Goal: Task Accomplishment & Management: Manage account settings

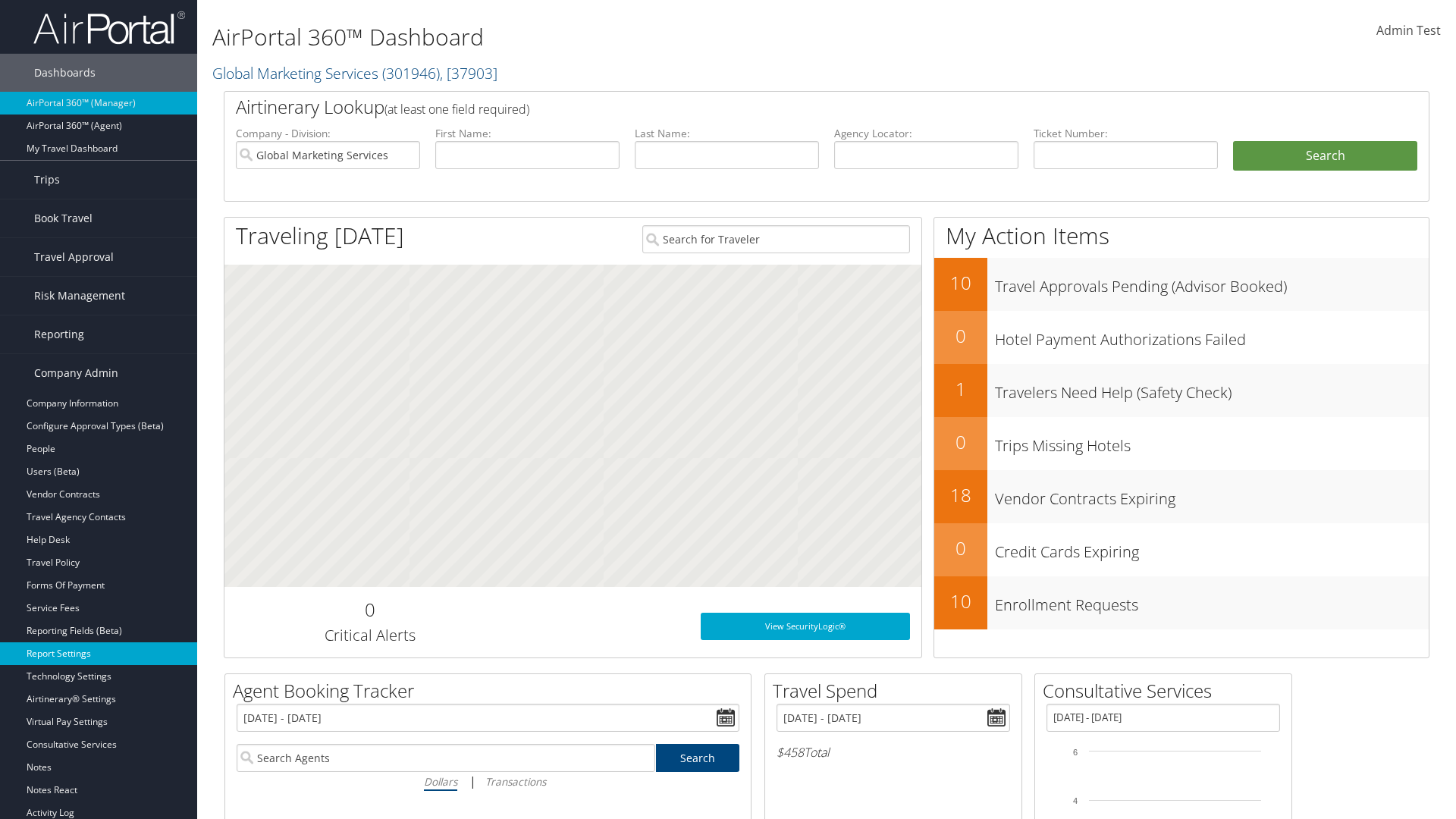
click at [98, 653] on link "Report Settings" at bounding box center [98, 653] width 197 height 23
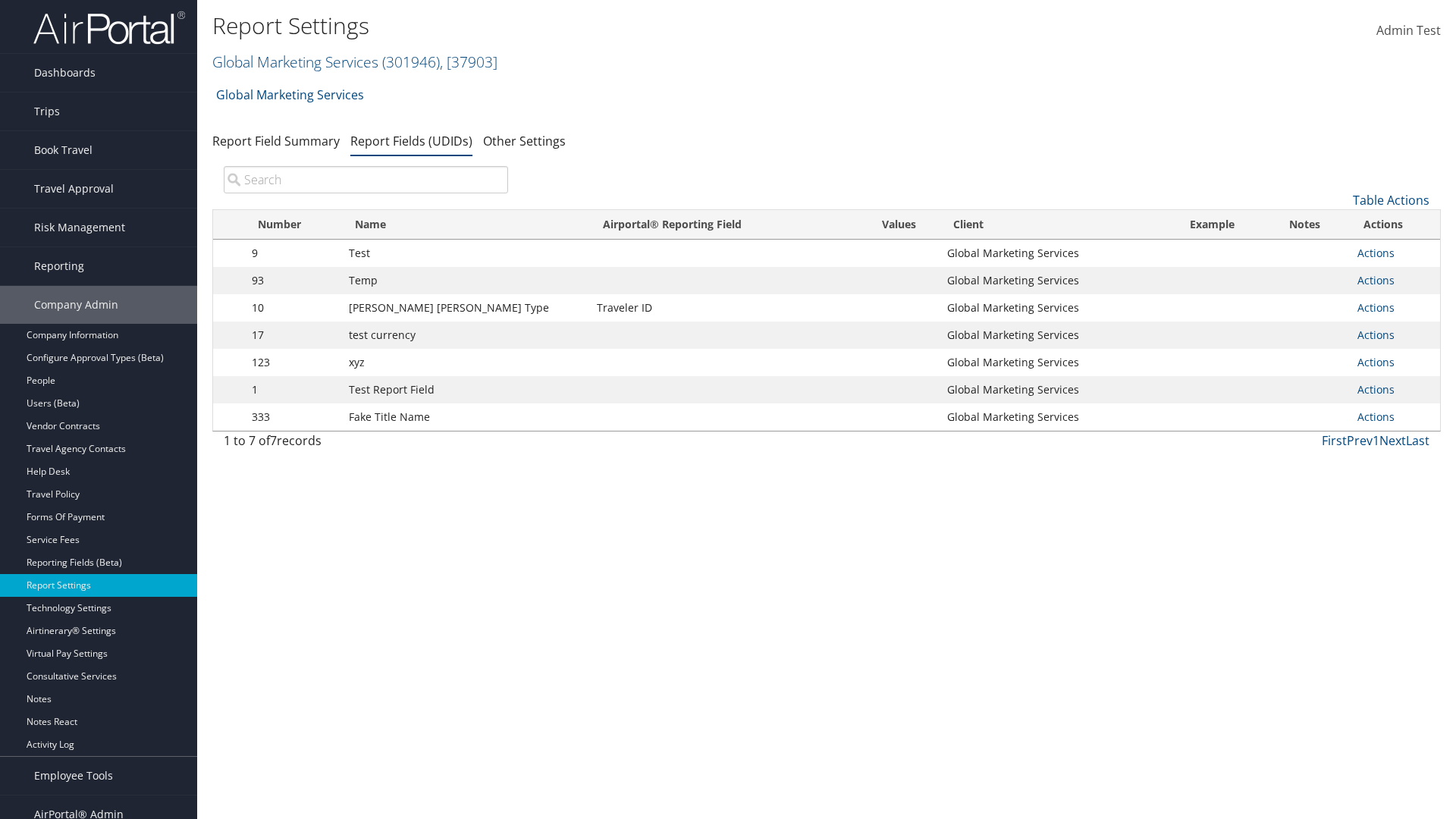
click at [365, 180] on input "search" at bounding box center [366, 180] width 284 height 28
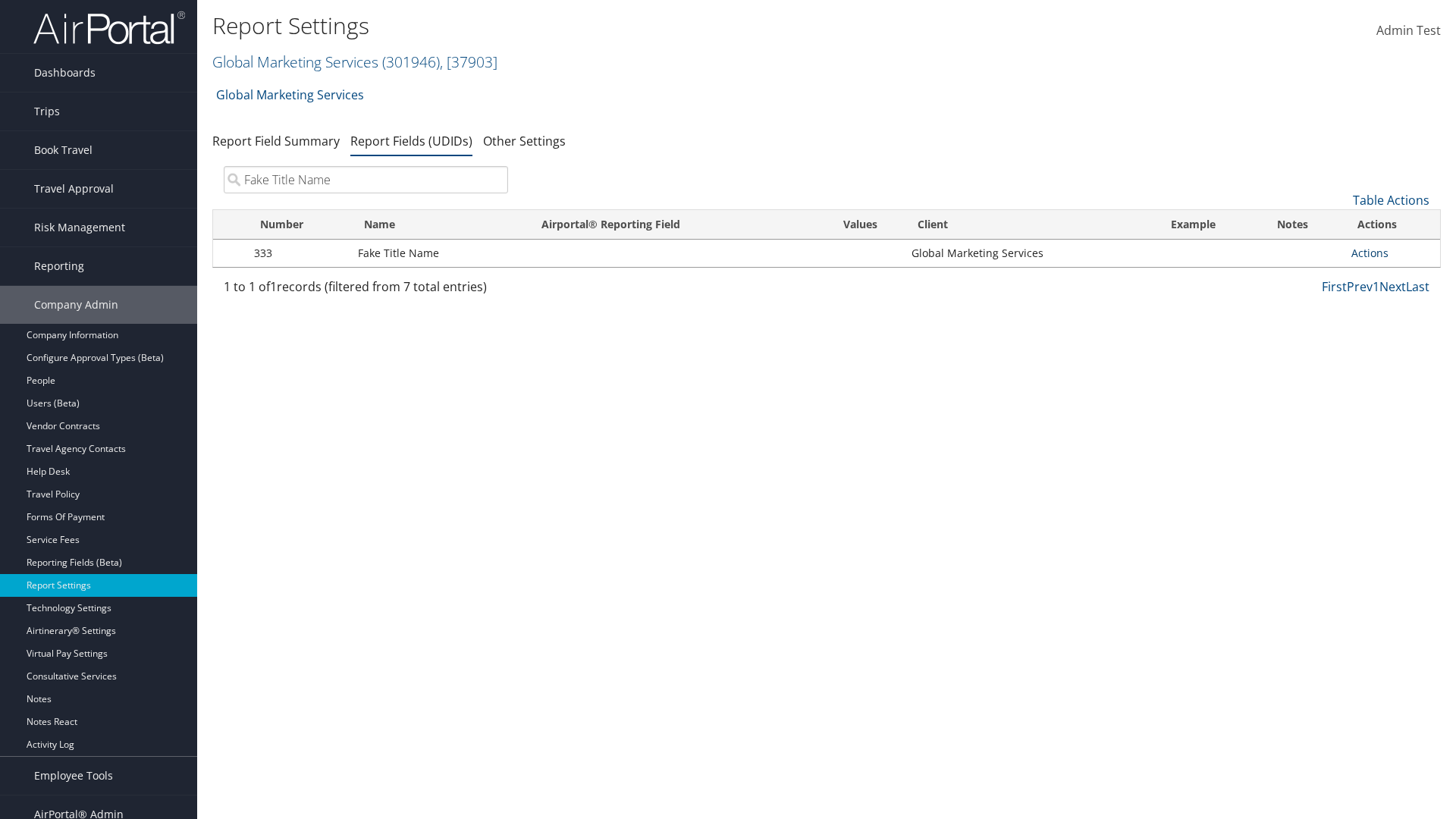
type input "Fake Title Name"
click at [1370, 252] on link "Actions" at bounding box center [1370, 253] width 38 height 15
click at [1309, 353] on link "Delete" at bounding box center [1310, 353] width 150 height 26
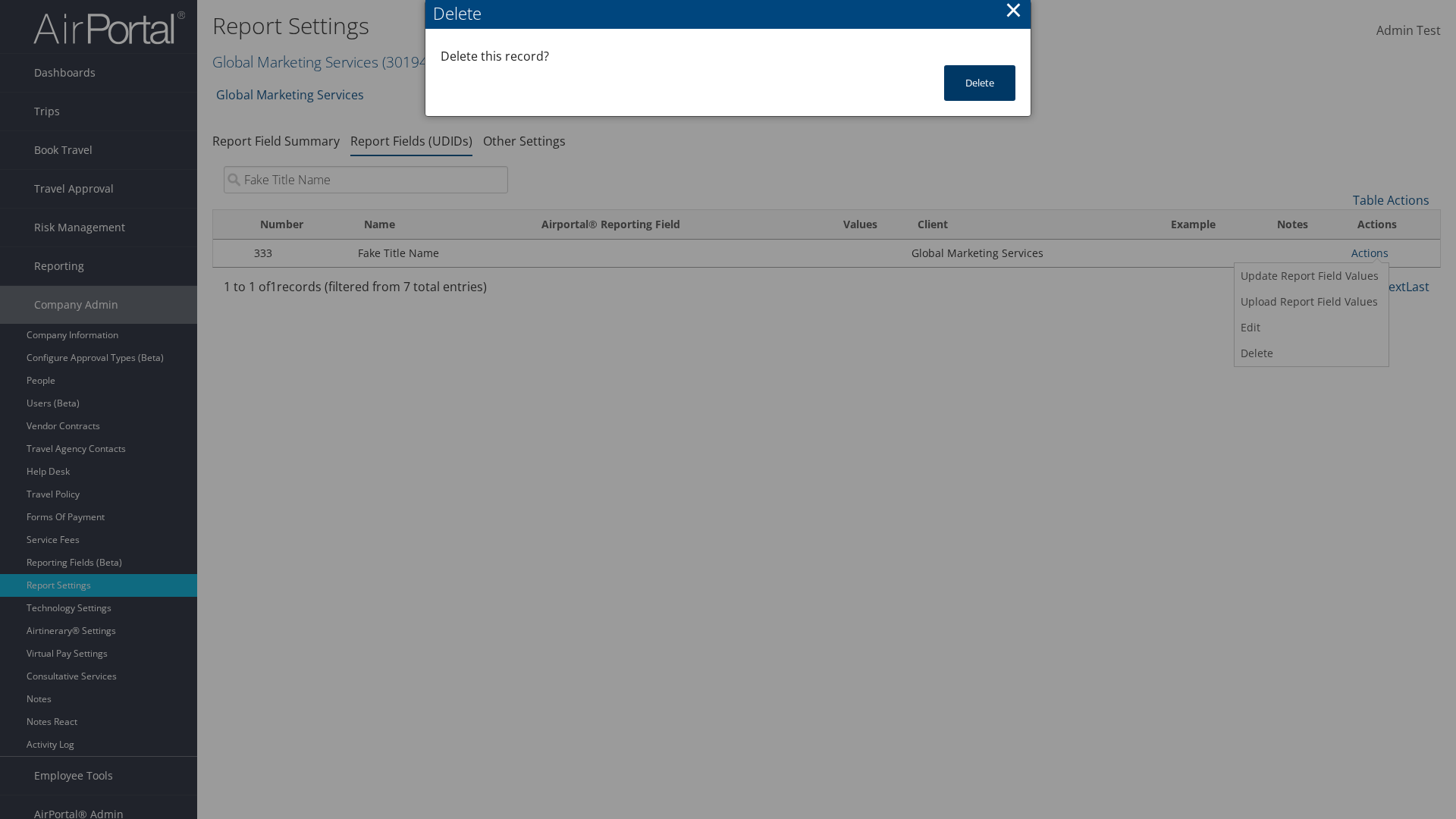
click at [980, 83] on button "Delete" at bounding box center [980, 83] width 72 height 36
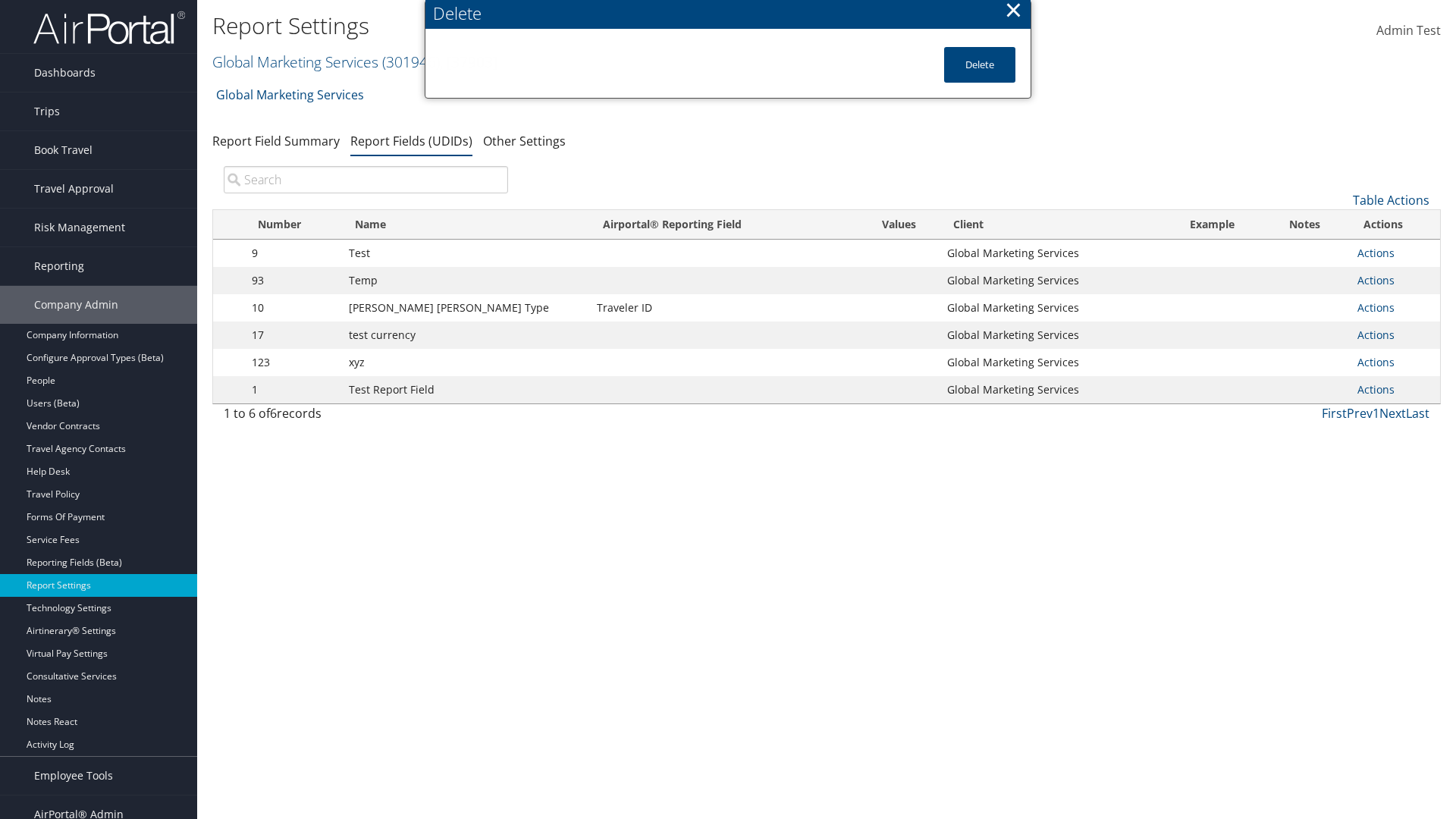
click at [365, 180] on input "search" at bounding box center [366, 180] width 284 height 28
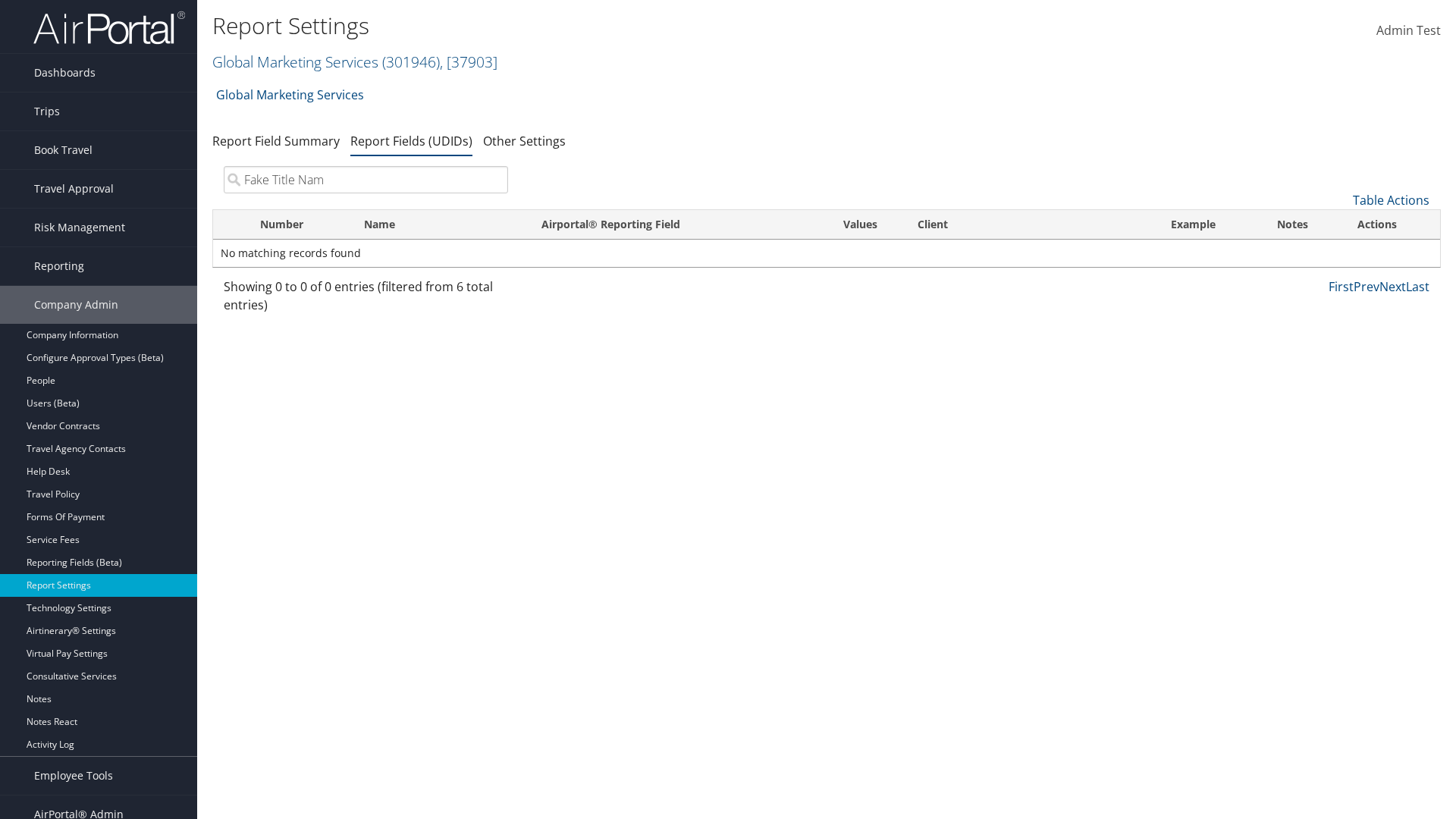
type input "Fake Title Name"
click at [1391, 200] on link "Table Actions" at bounding box center [1391, 200] width 76 height 17
click at [1340, 224] on link "New Record" at bounding box center [1339, 224] width 199 height 26
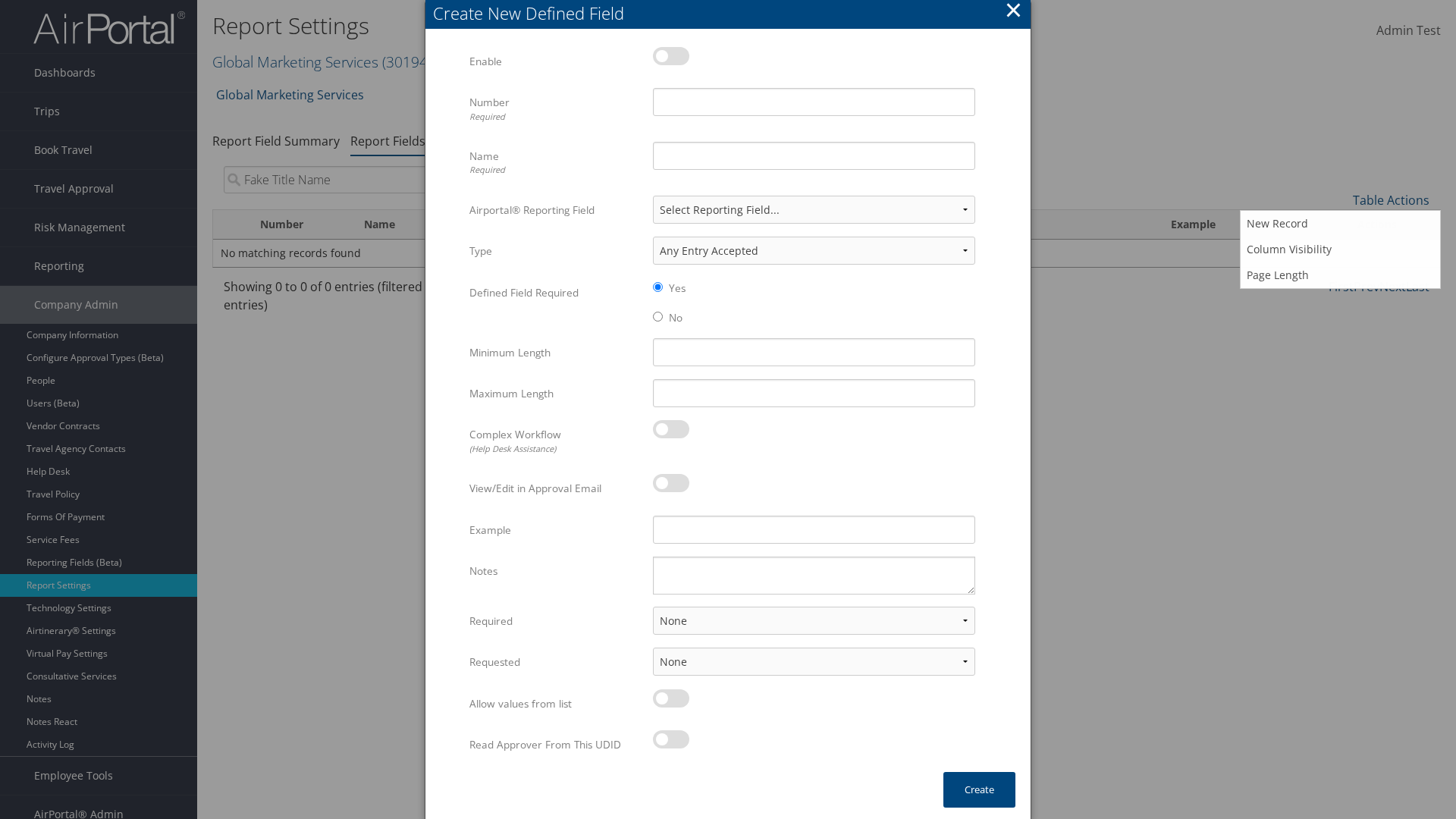
click at [671, 55] on label at bounding box center [672, 56] width 37 height 18
click at [671, 55] on input "checkbox" at bounding box center [665, 59] width 10 height 10
checkbox input "true"
click at [814, 155] on input "Name Required" at bounding box center [814, 156] width 322 height 28
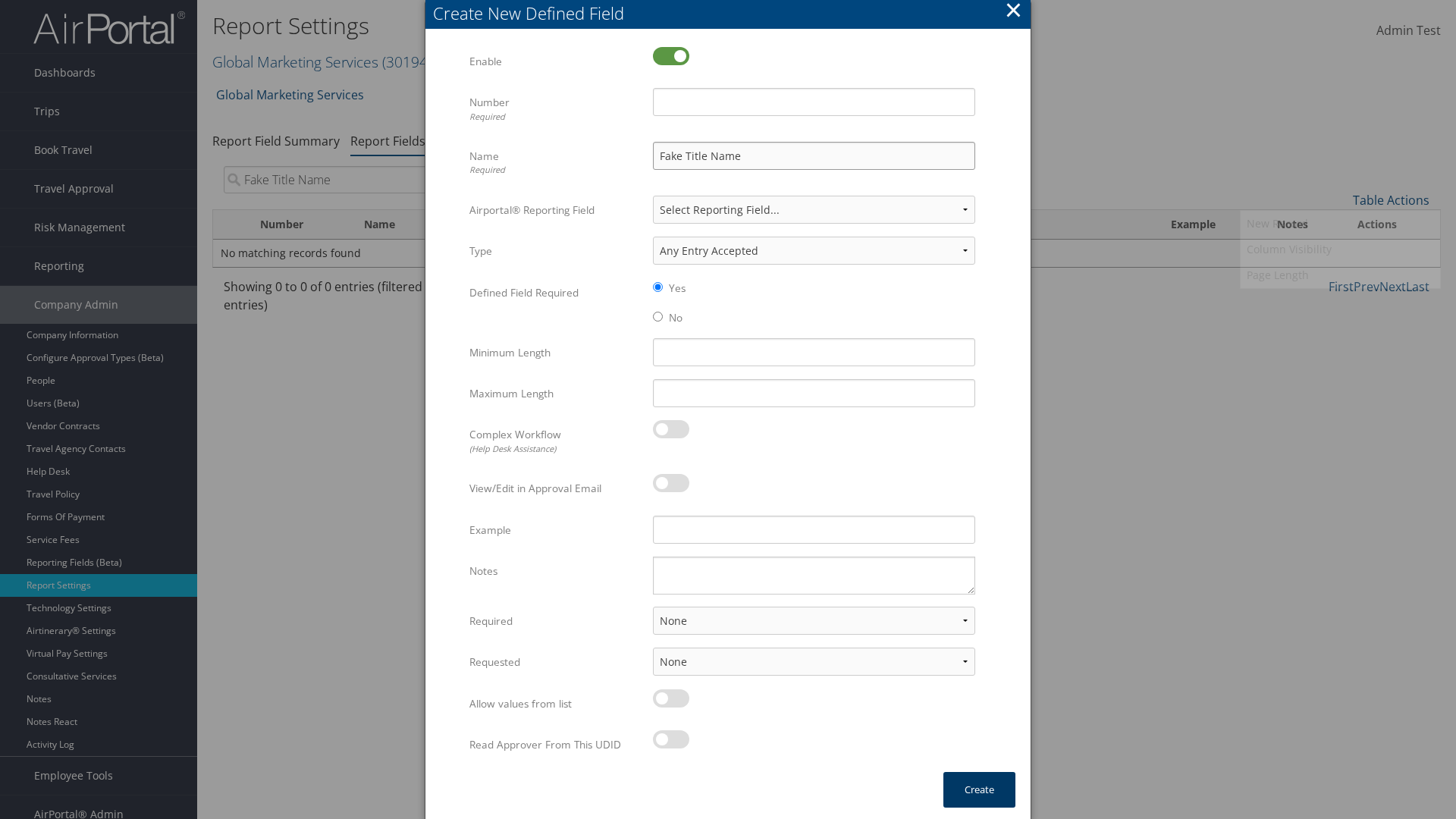
type input "Fake Title Name"
click at [814, 102] on input "Number Required" at bounding box center [814, 102] width 322 height 28
type input "333"
click at [979, 789] on button "Create" at bounding box center [979, 789] width 72 height 36
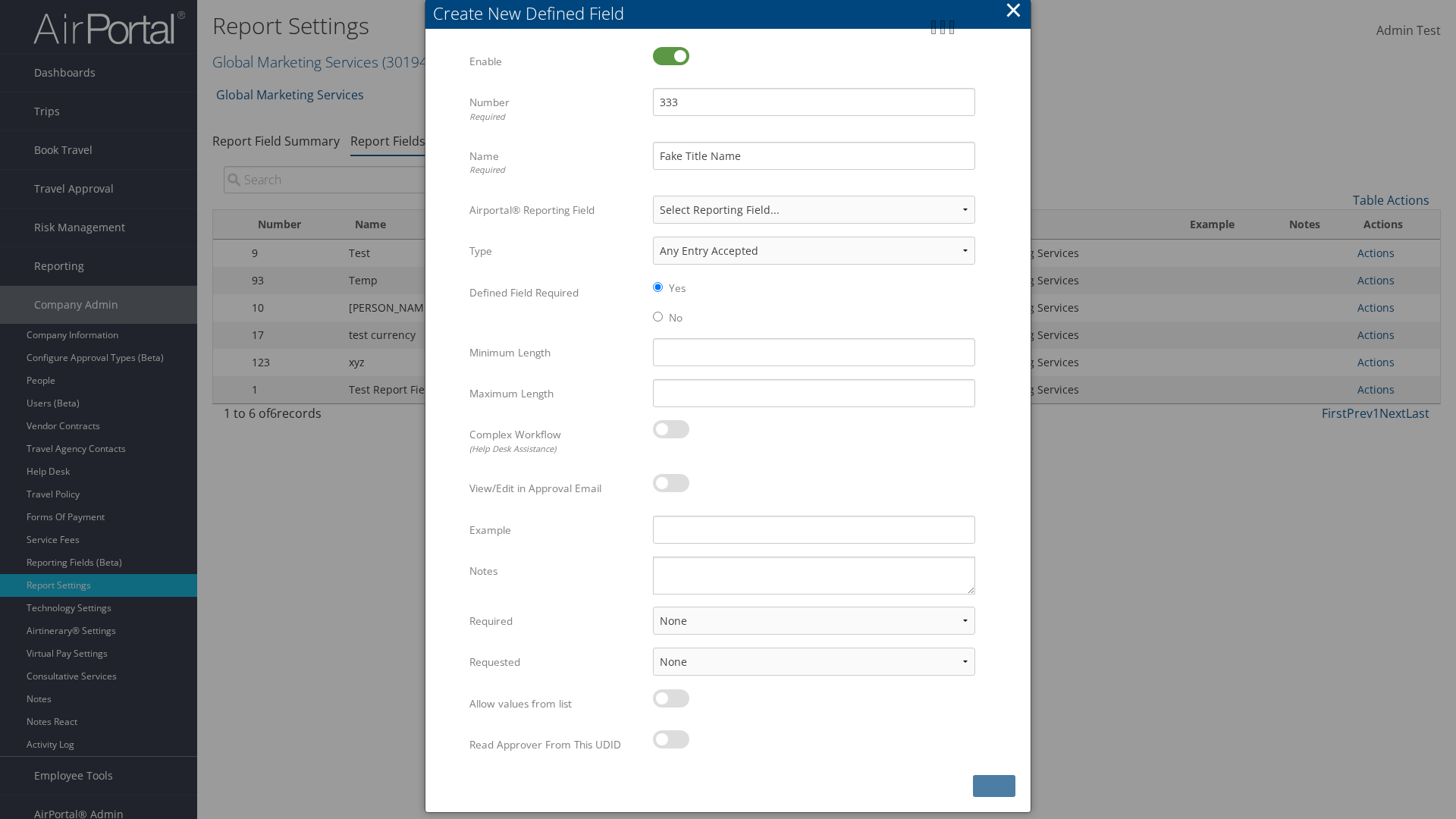
scroll to position [16, 0]
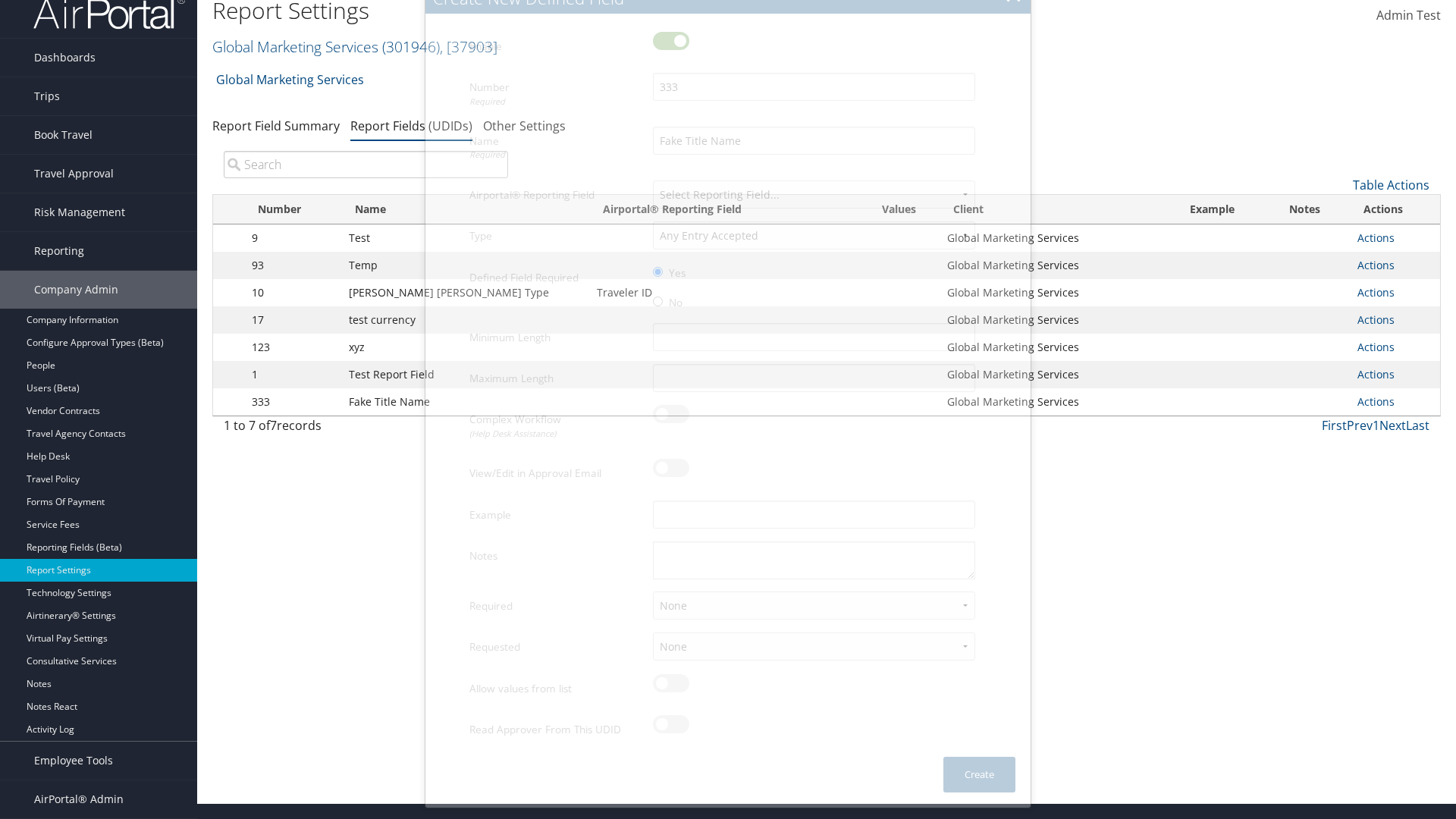
click at [365, 178] on input "search" at bounding box center [366, 164] width 284 height 28
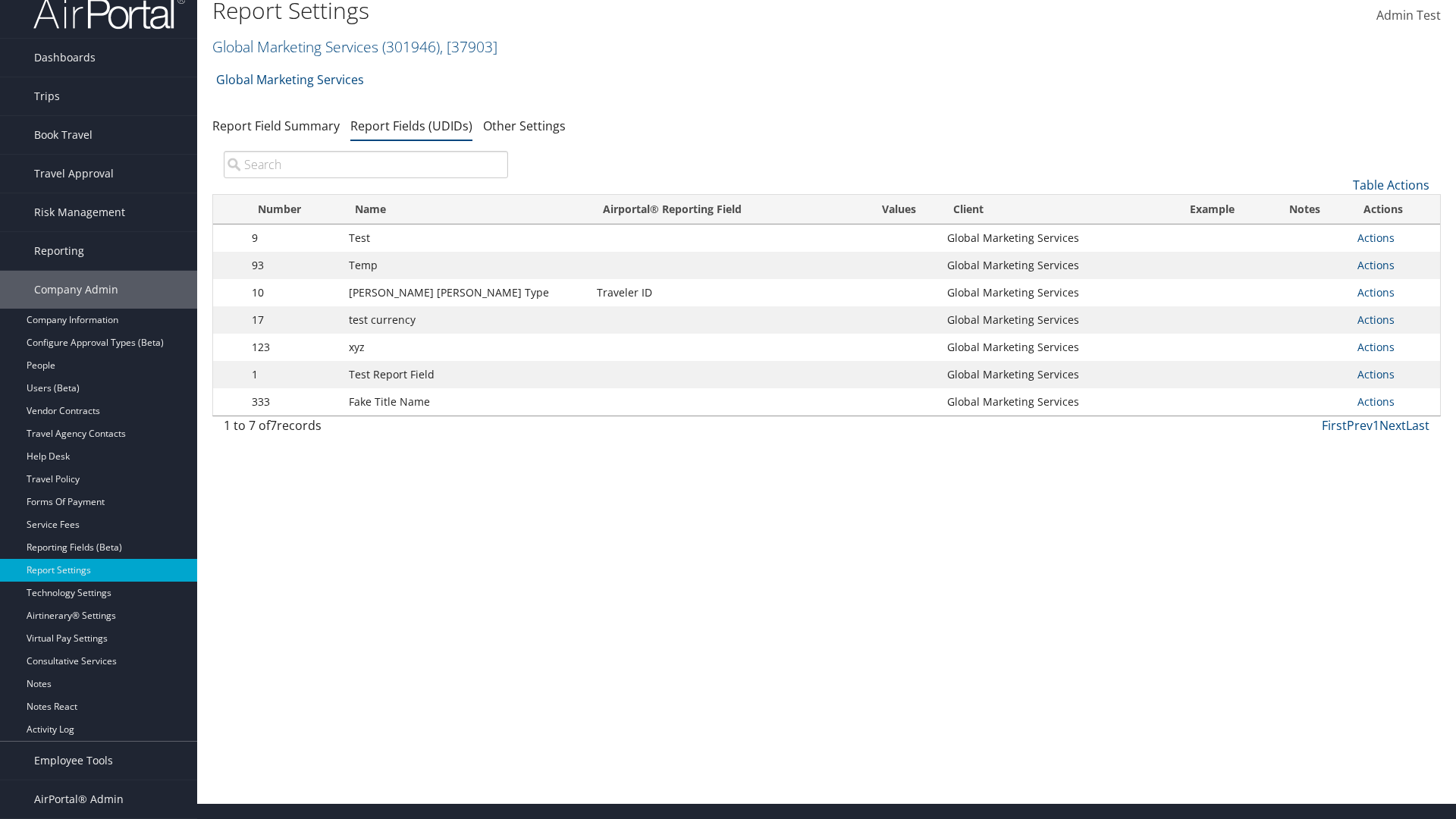
scroll to position [0, 0]
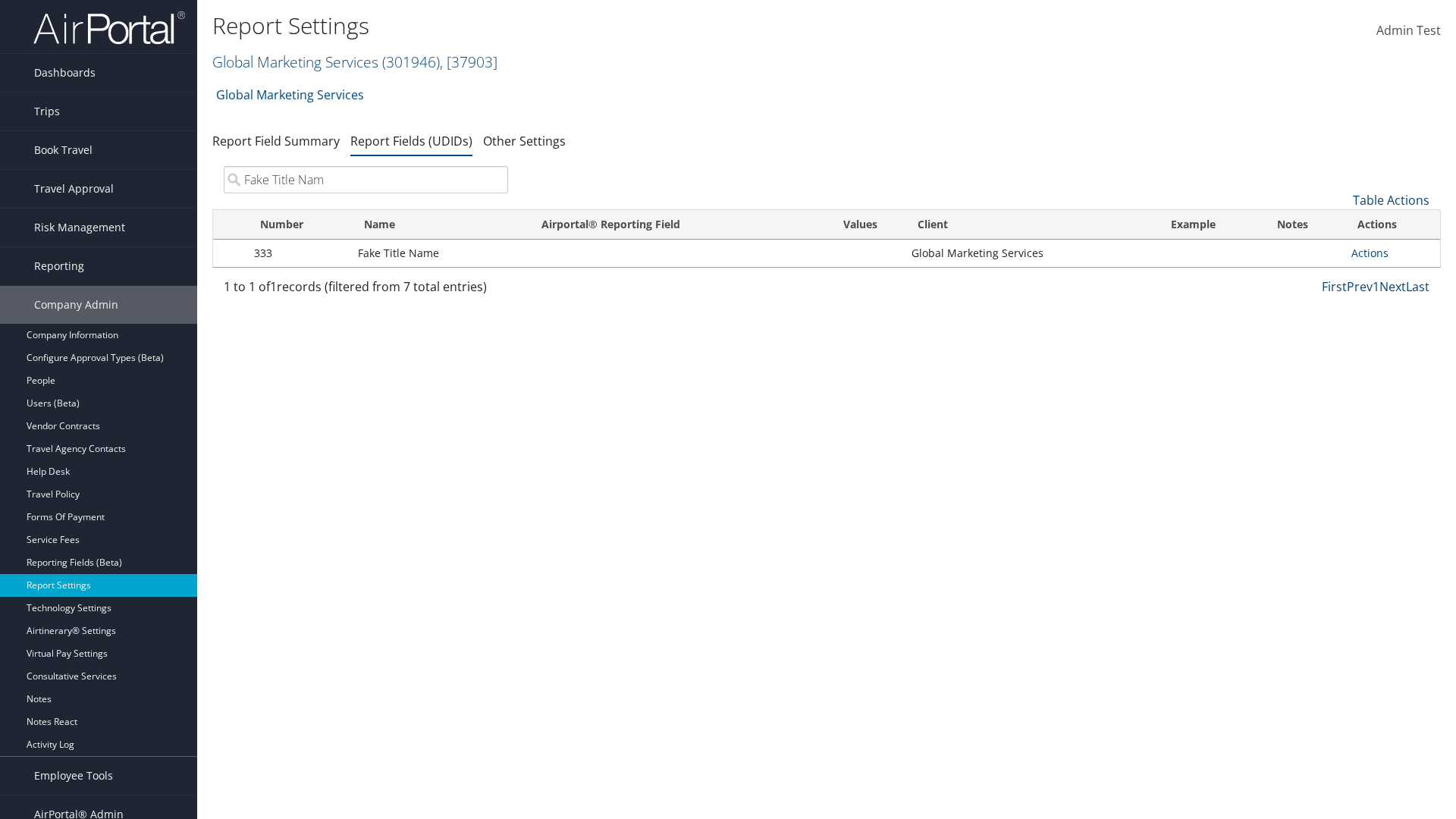
type input "Fake Title Name"
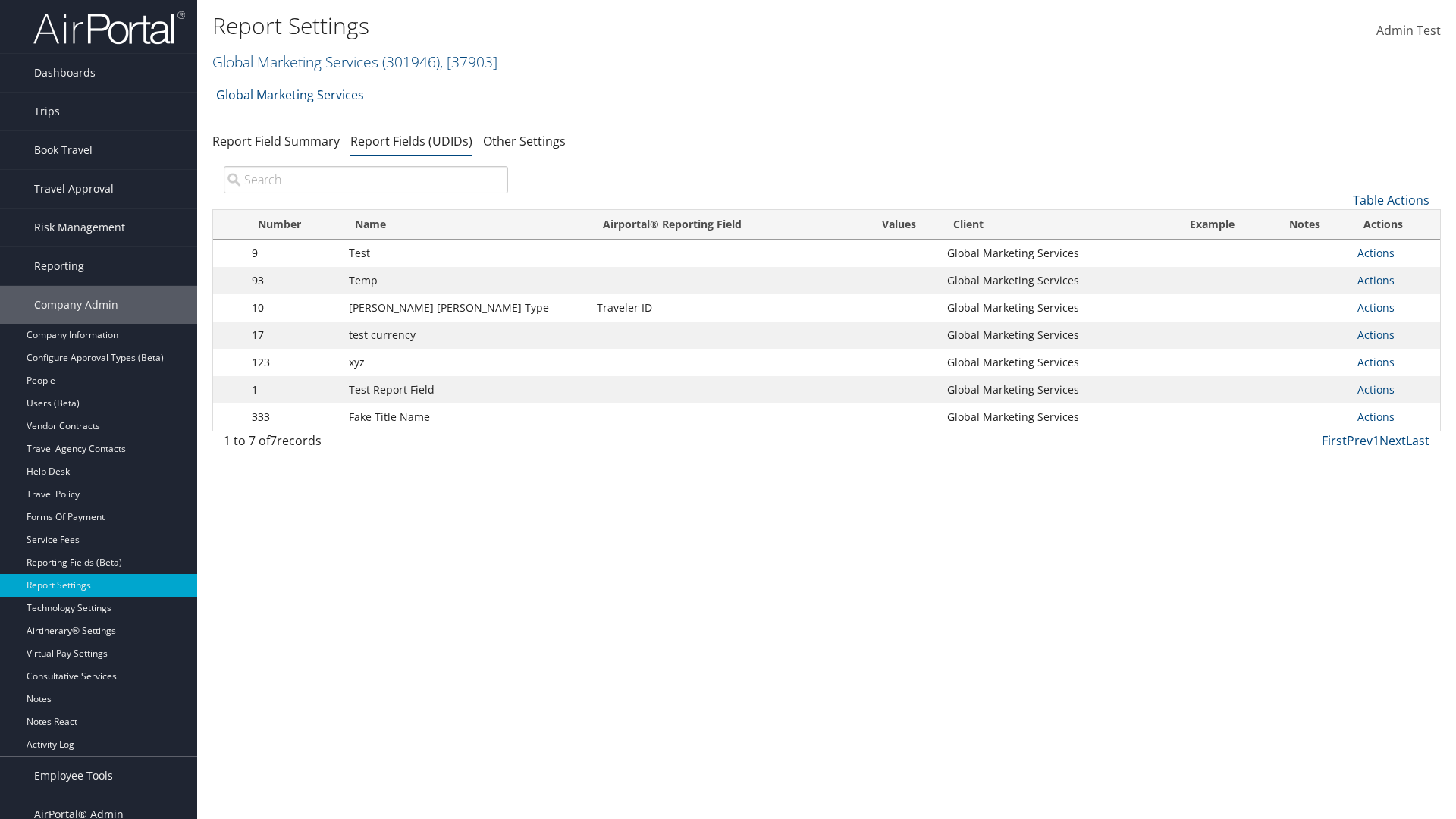
click at [365, 180] on input "search" at bounding box center [366, 180] width 284 height 28
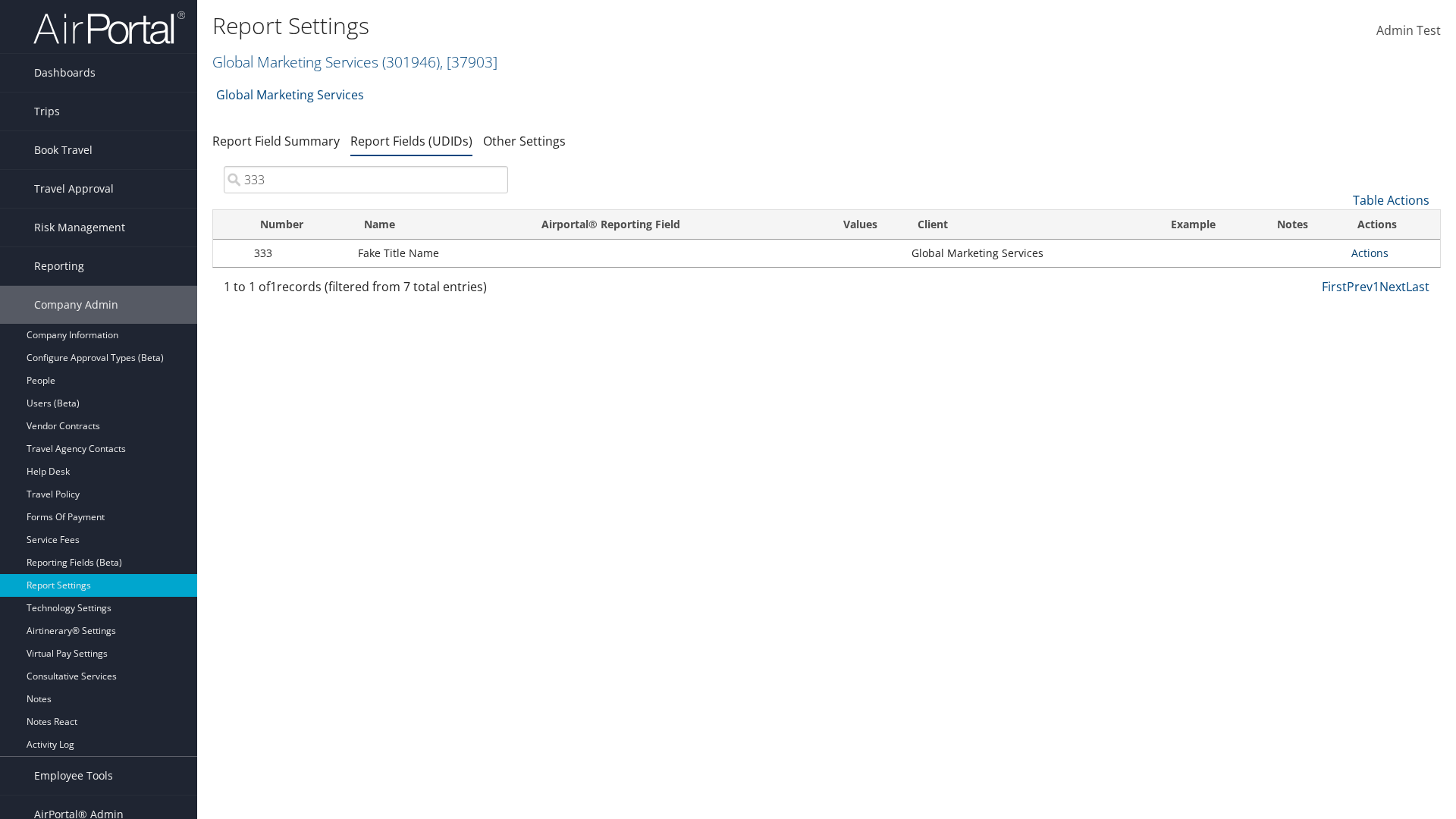
type input "333"
click at [1370, 252] on link "Actions" at bounding box center [1370, 253] width 38 height 15
click at [1309, 327] on link "Edit" at bounding box center [1310, 327] width 150 height 26
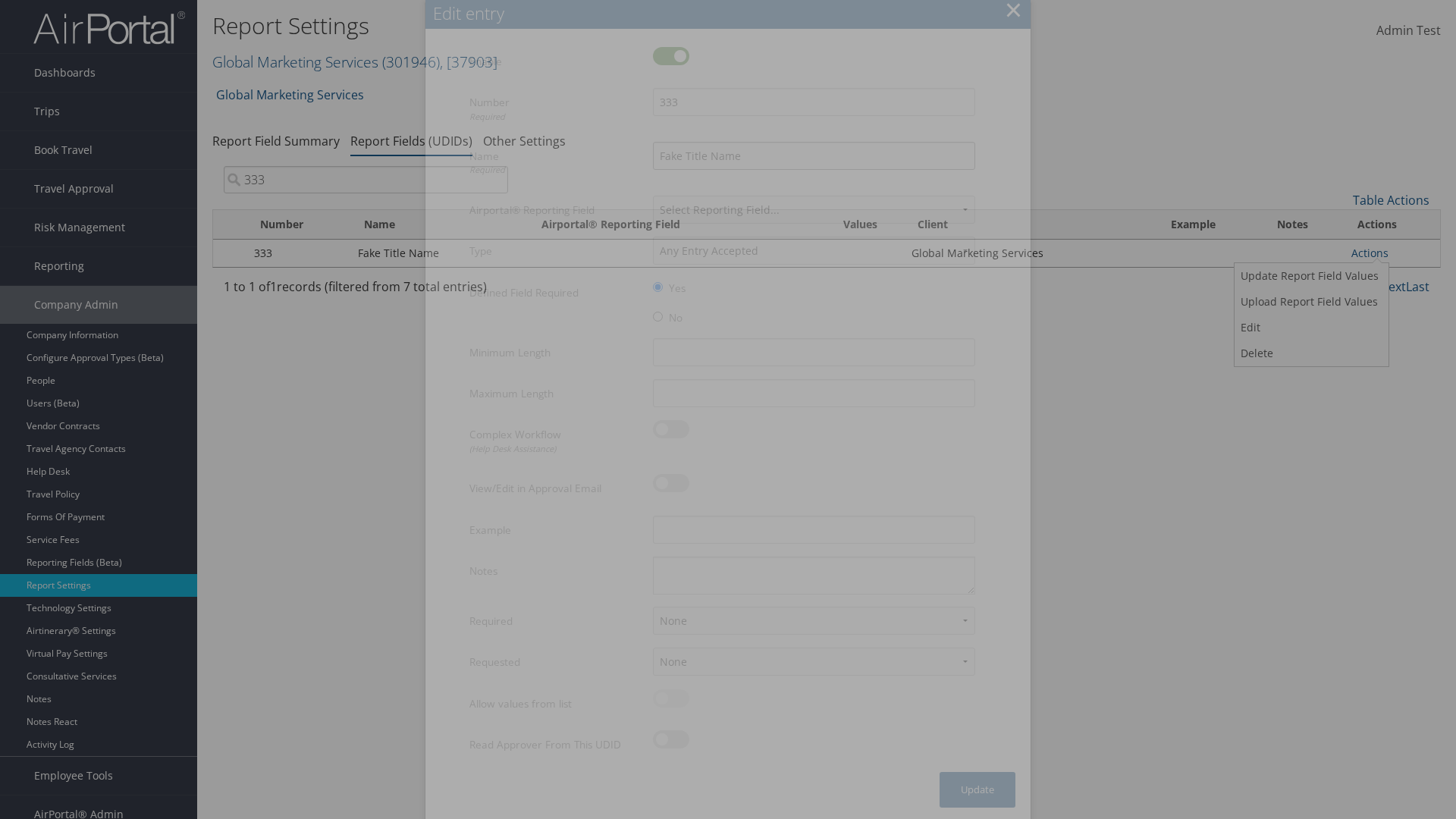
click at [814, 155] on input "Fake Title Name" at bounding box center [814, 156] width 322 height 28
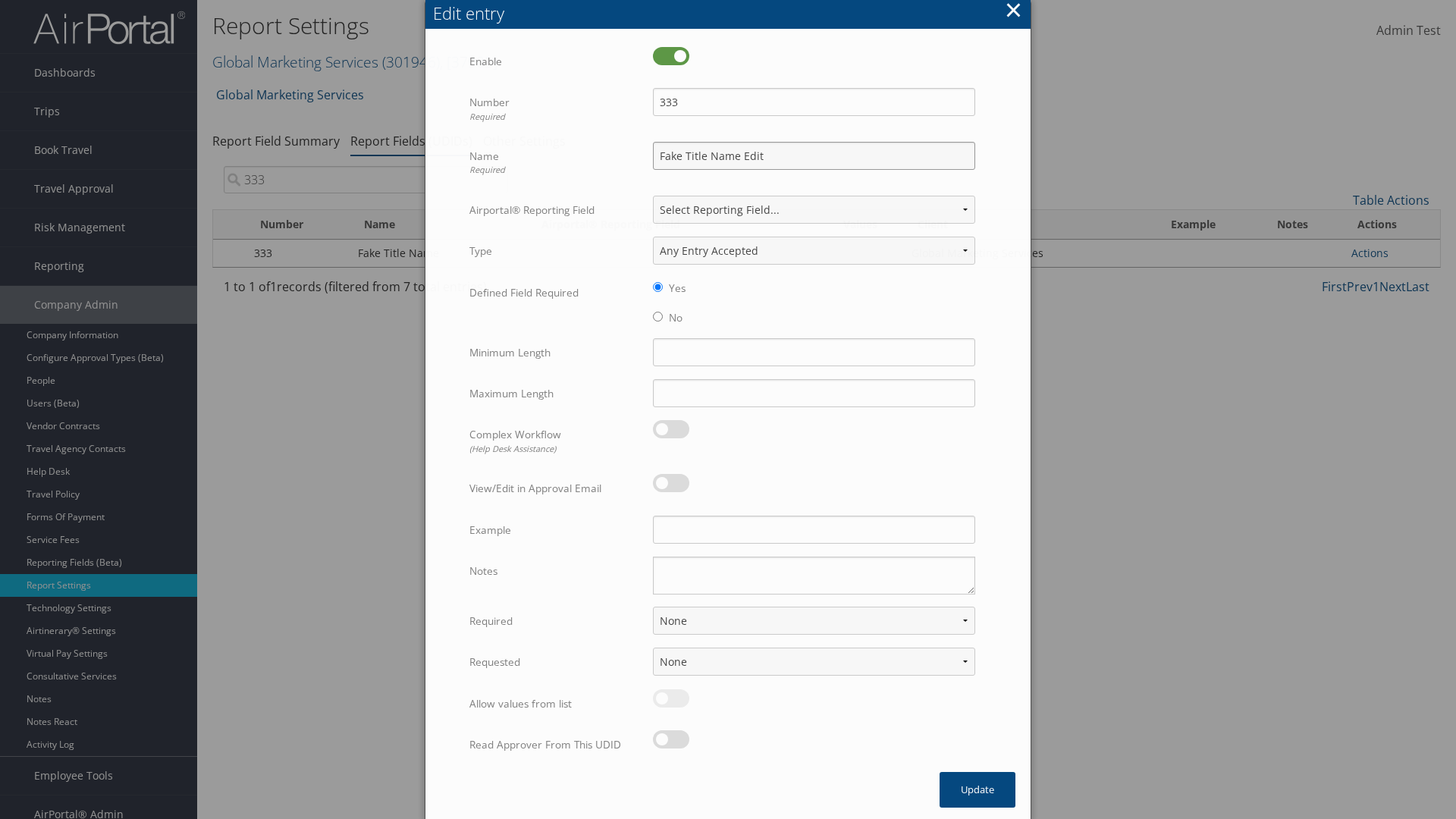
type input "Fake Title Name Edit"
click at [814, 102] on input "333" at bounding box center [814, 102] width 322 height 28
type input "3334"
click at [977, 789] on button "Update" at bounding box center [977, 789] width 76 height 36
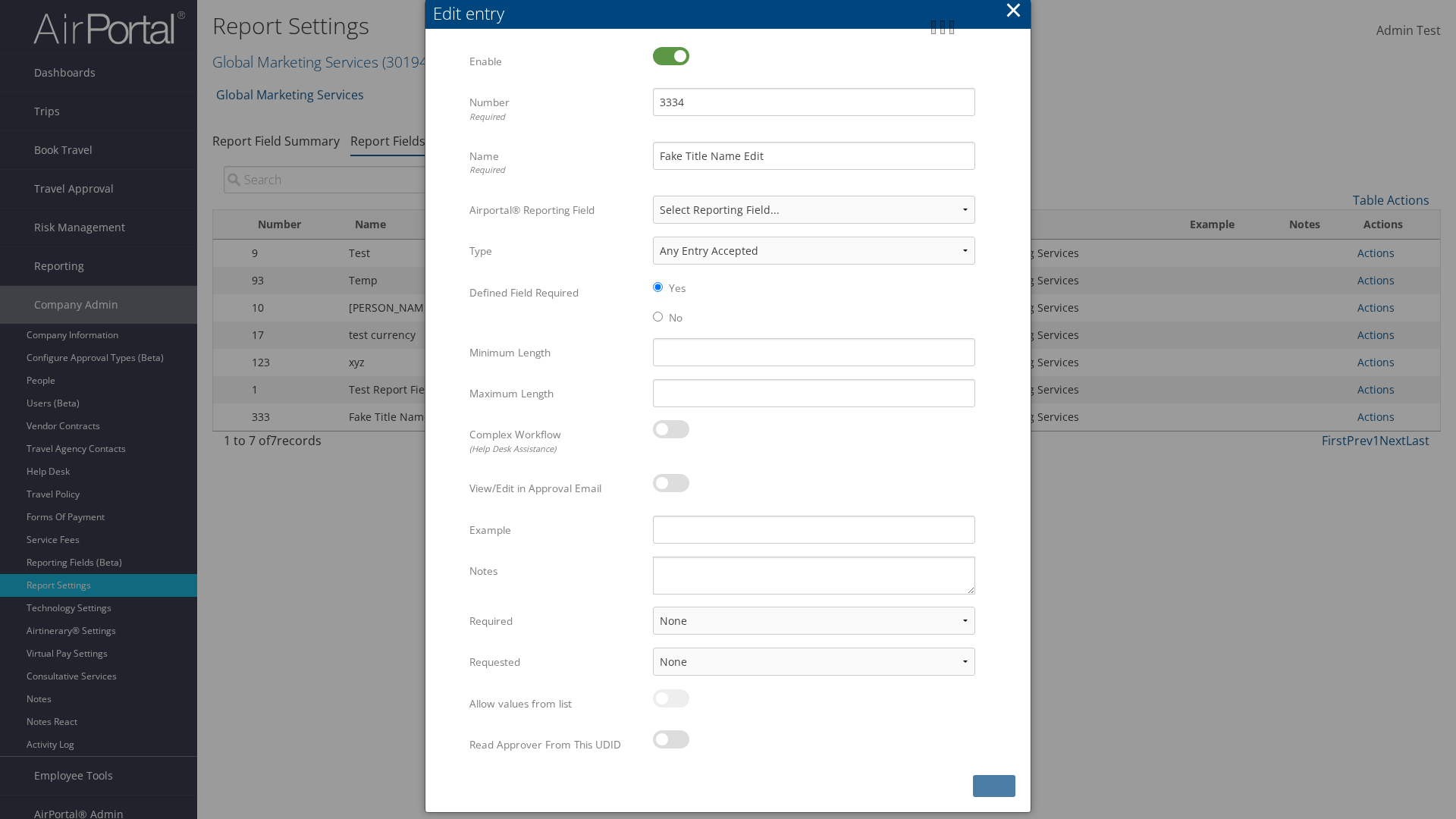
scroll to position [16, 0]
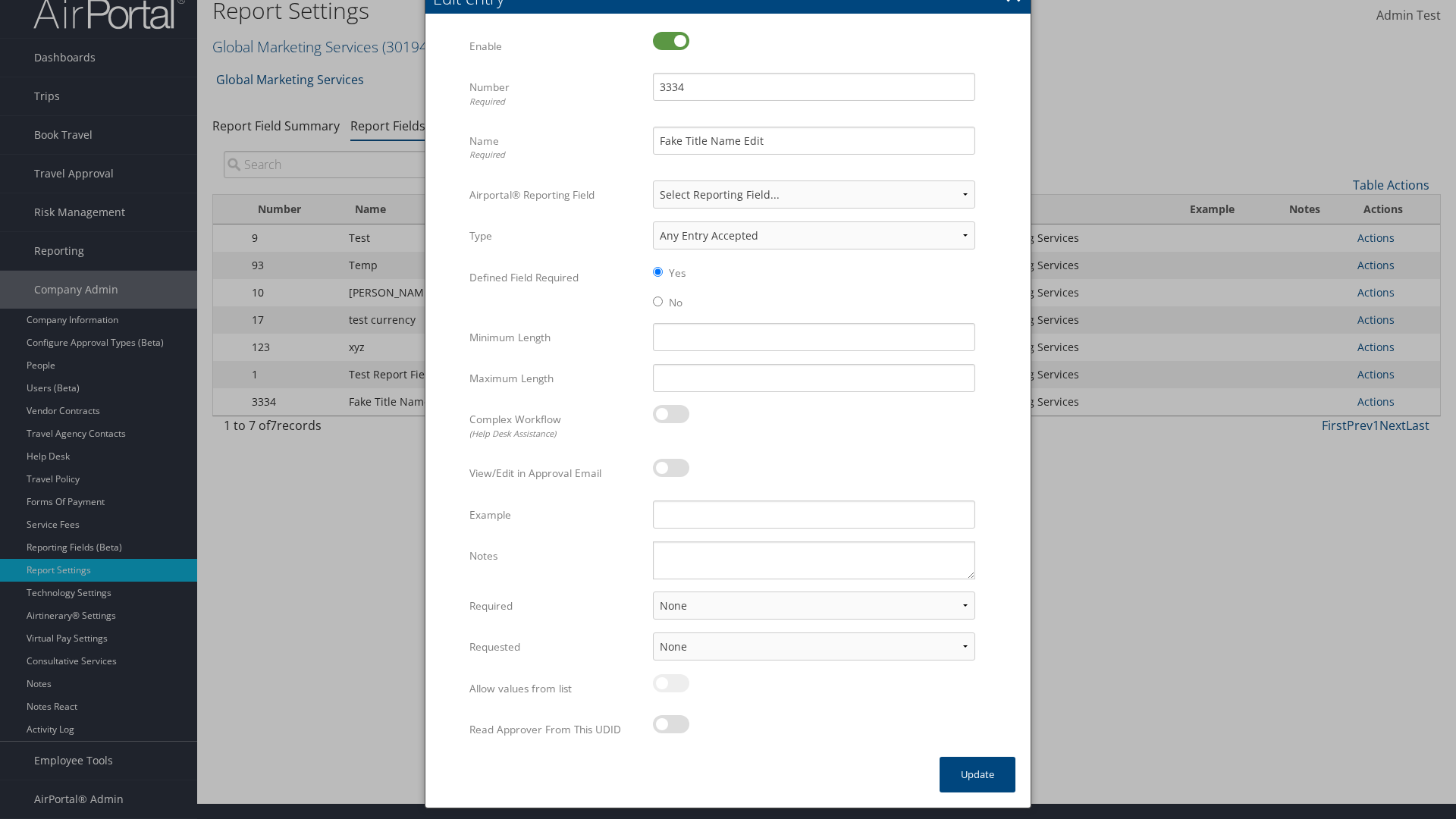
click at [365, 164] on input "search" at bounding box center [366, 164] width 284 height 28
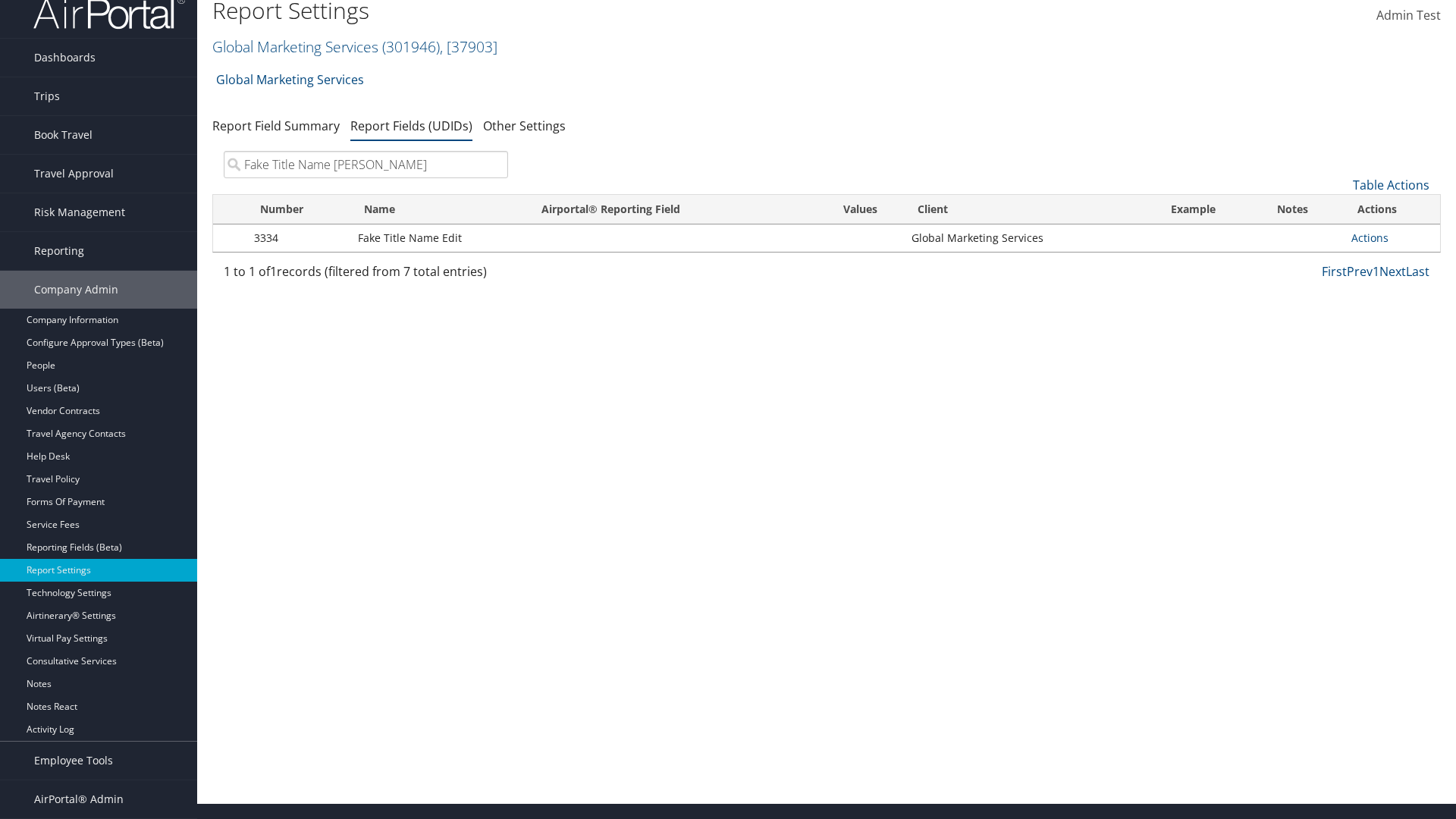
type input "Fake Title Name Edit"
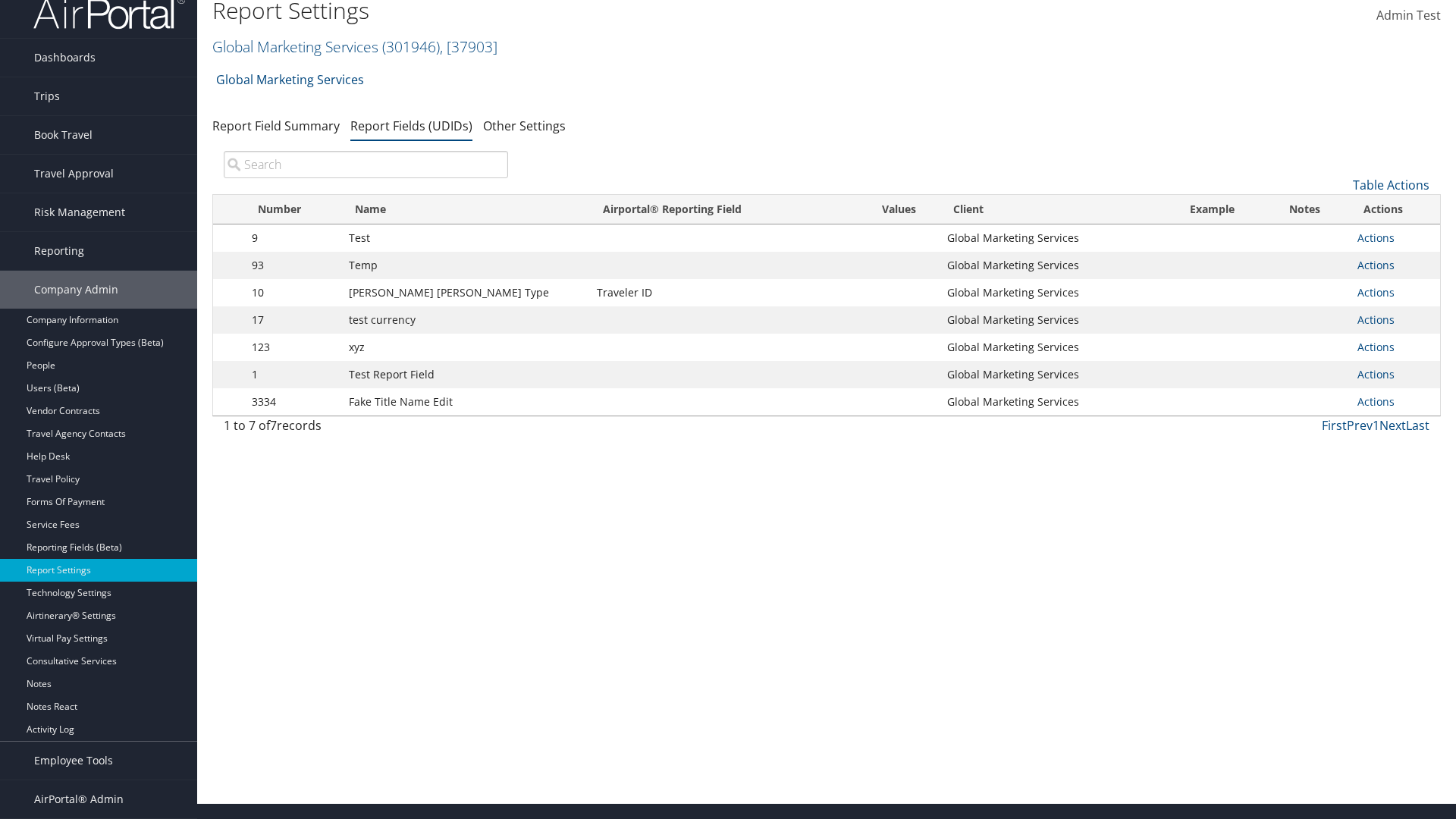
click at [365, 164] on input "search" at bounding box center [366, 164] width 284 height 28
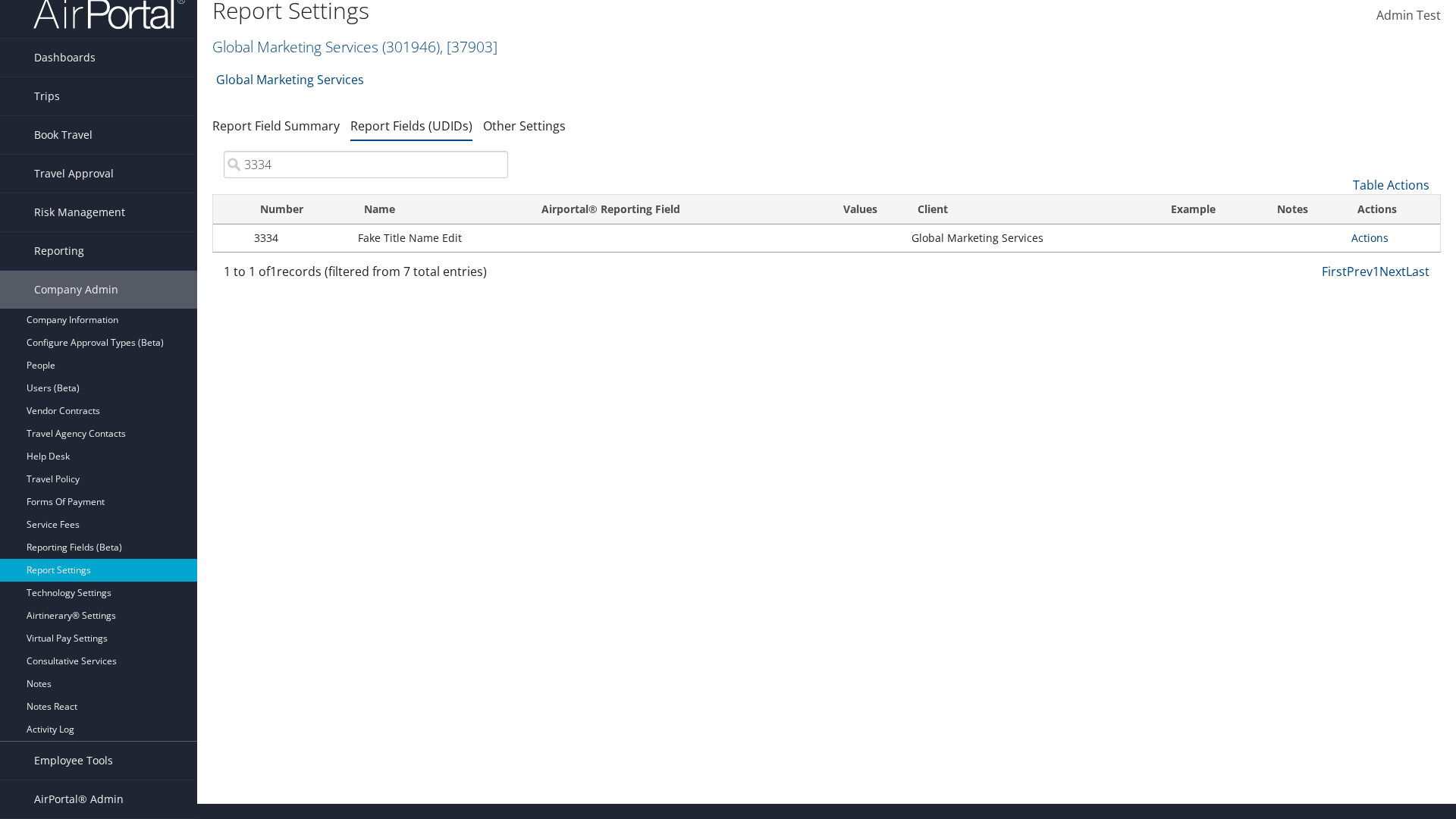
type input "3334"
click at [1370, 238] on link "Actions" at bounding box center [1370, 238] width 38 height 15
click at [1309, 286] on link "Upload Report Field Values" at bounding box center [1310, 286] width 150 height 26
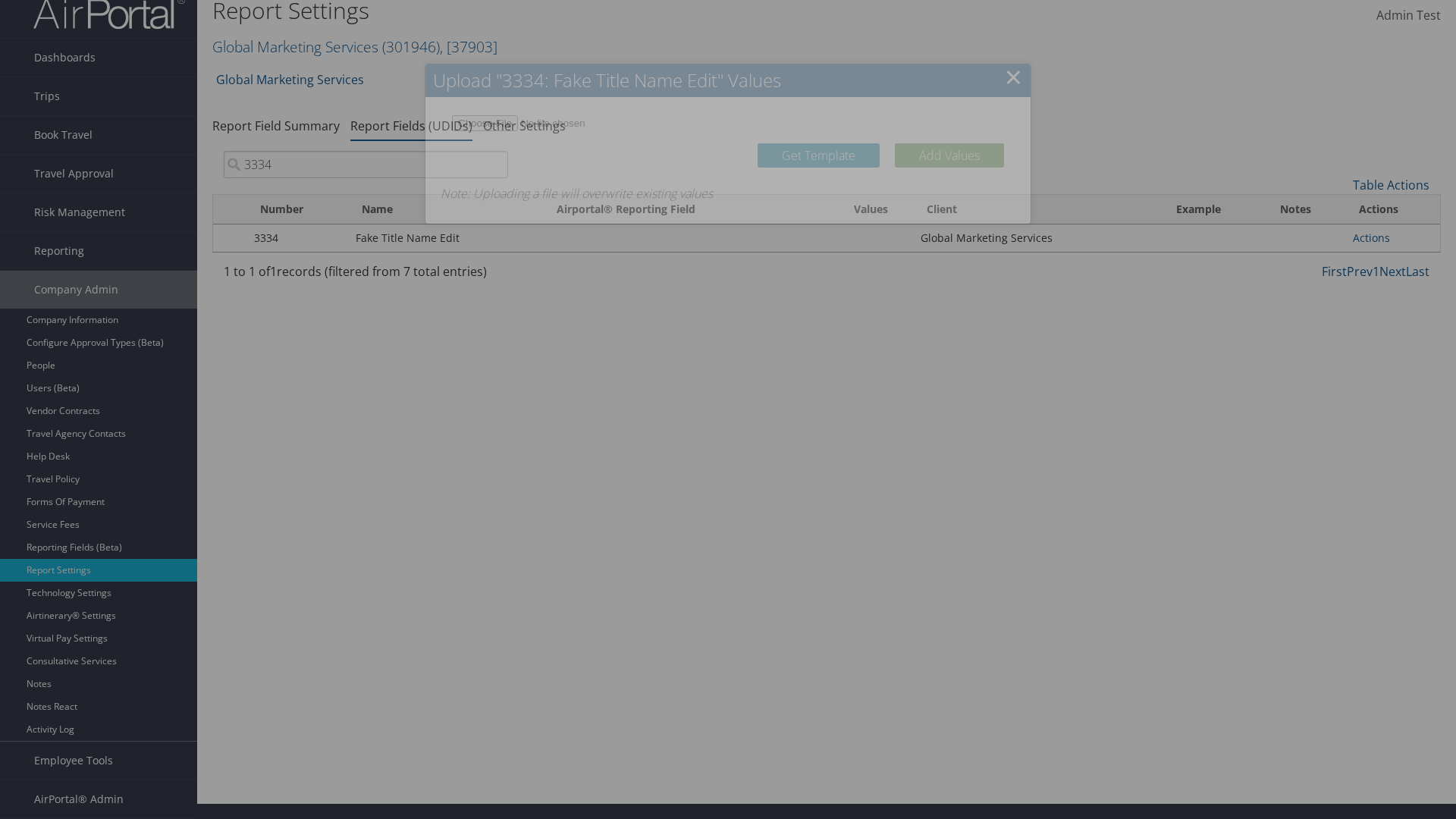
click at [818, 167] on link "Get Template" at bounding box center [818, 155] width 122 height 24
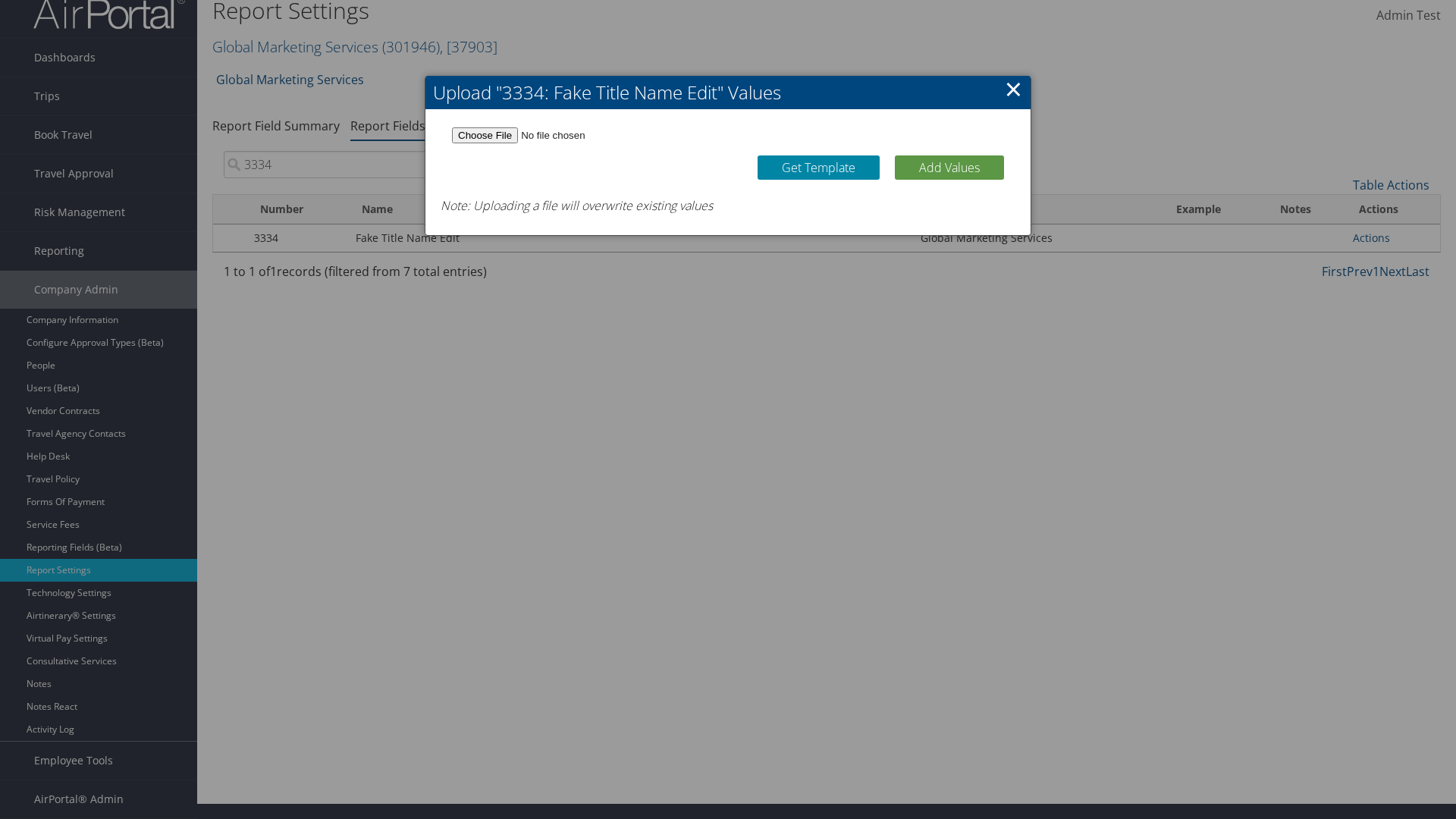
type input "C:\fakepath\udidValues.csv"
click at [950, 167] on button "Add Values" at bounding box center [949, 167] width 109 height 24
